Goal: Navigation & Orientation: Find specific page/section

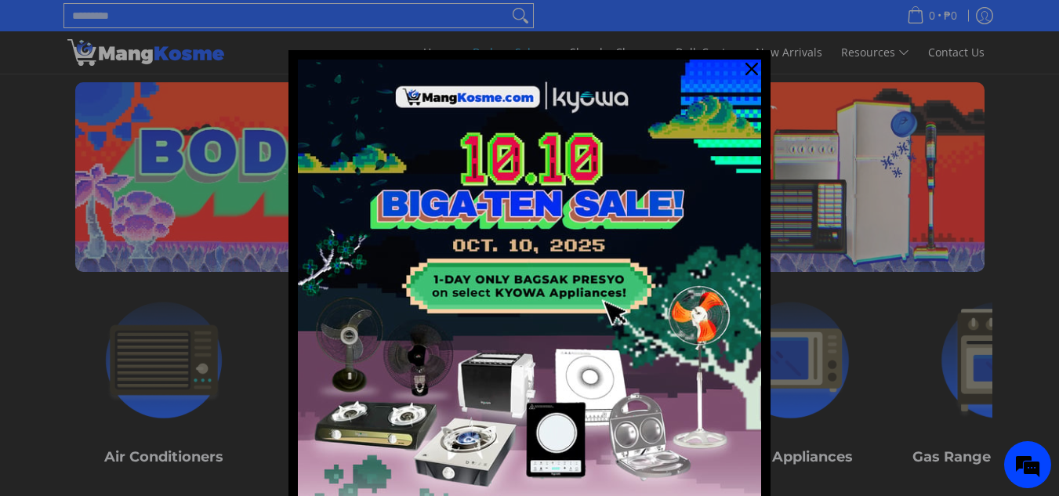
click at [74, 354] on div "Marketing offer form" at bounding box center [529, 248] width 1059 height 496
click at [747, 71] on icon "close icon" at bounding box center [752, 69] width 13 height 13
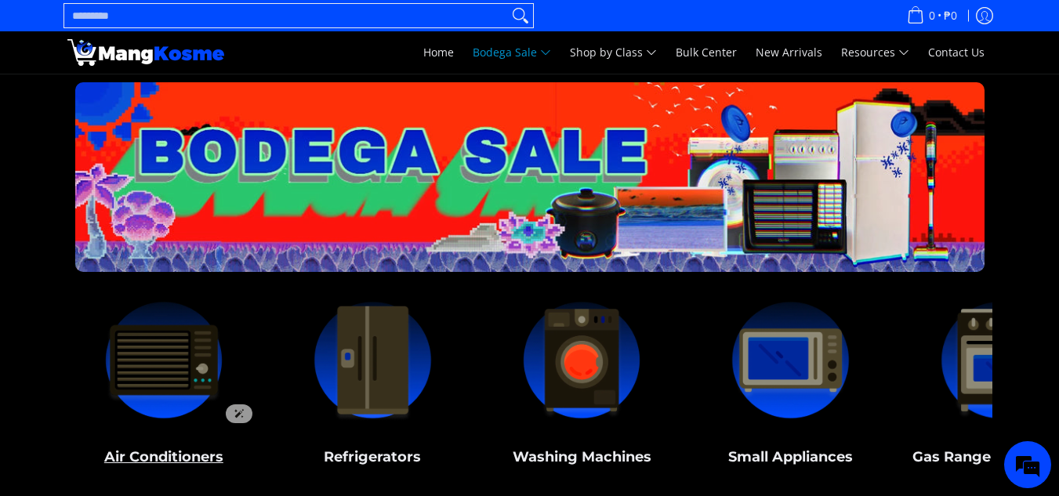
click at [176, 390] on img at bounding box center [164, 360] width 194 height 145
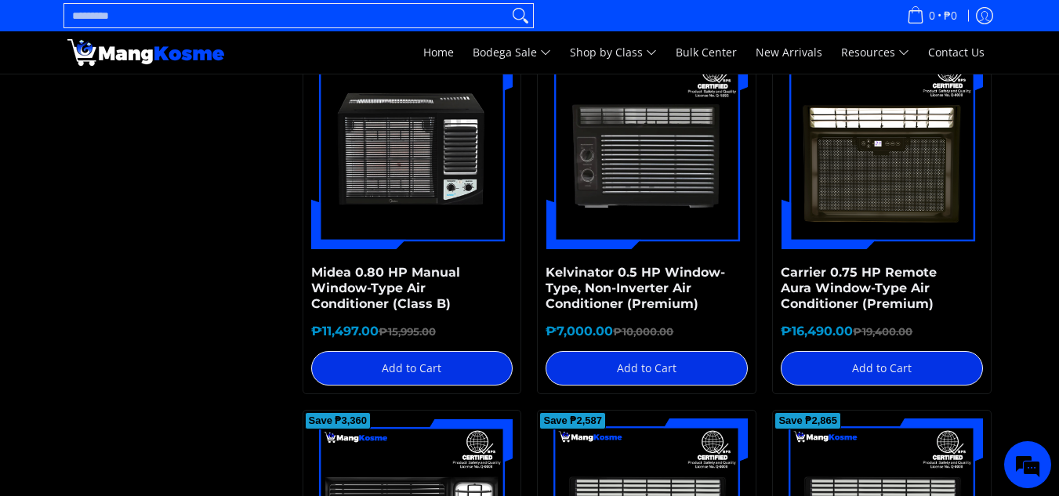
scroll to position [1882, 0]
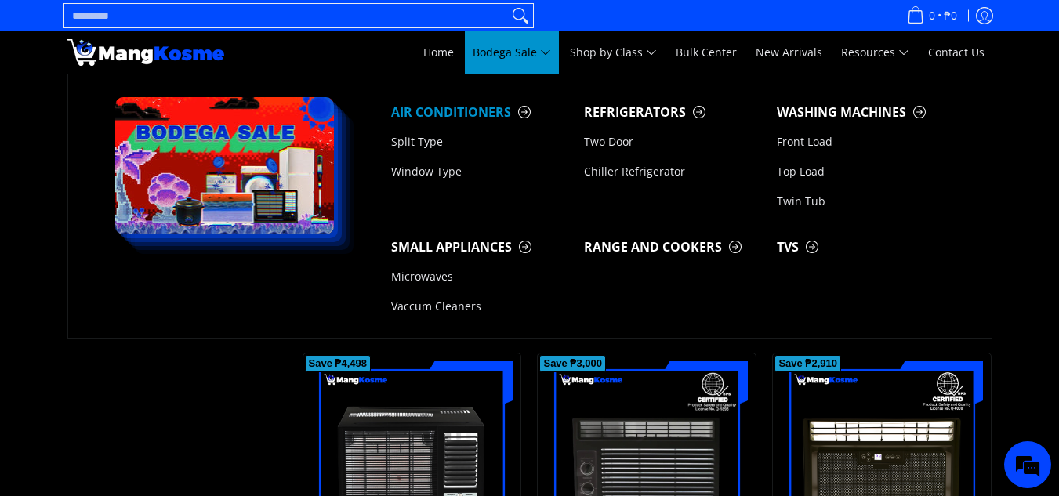
click at [546, 56] on span "Bodega Sale" at bounding box center [512, 53] width 78 height 20
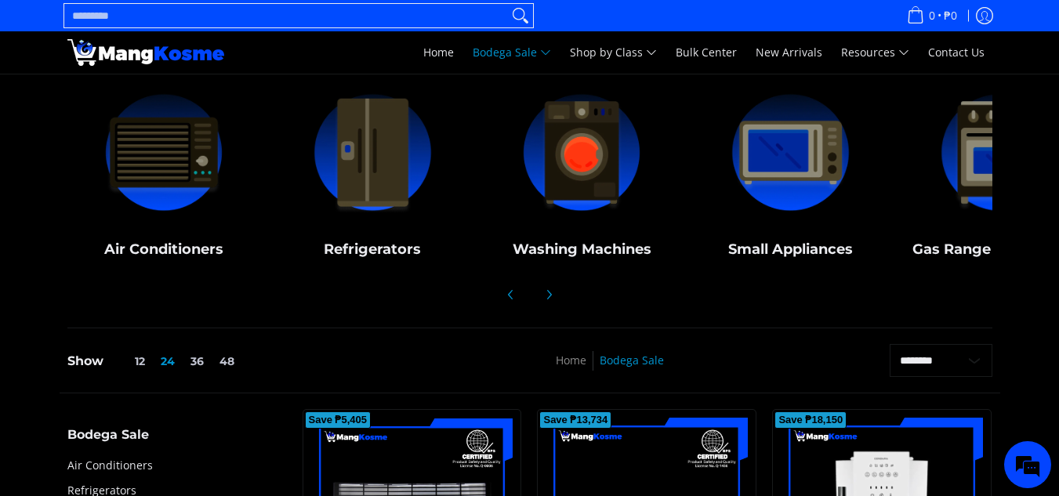
scroll to position [27, 0]
